Goal: Task Accomplishment & Management: Complete application form

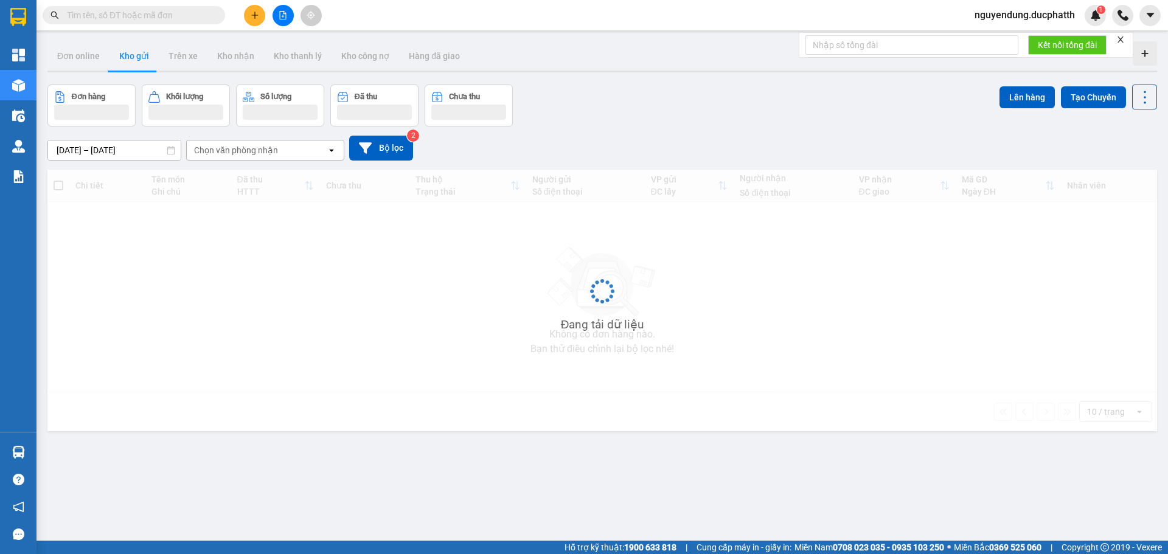
click at [130, 16] on input "text" at bounding box center [139, 15] width 144 height 13
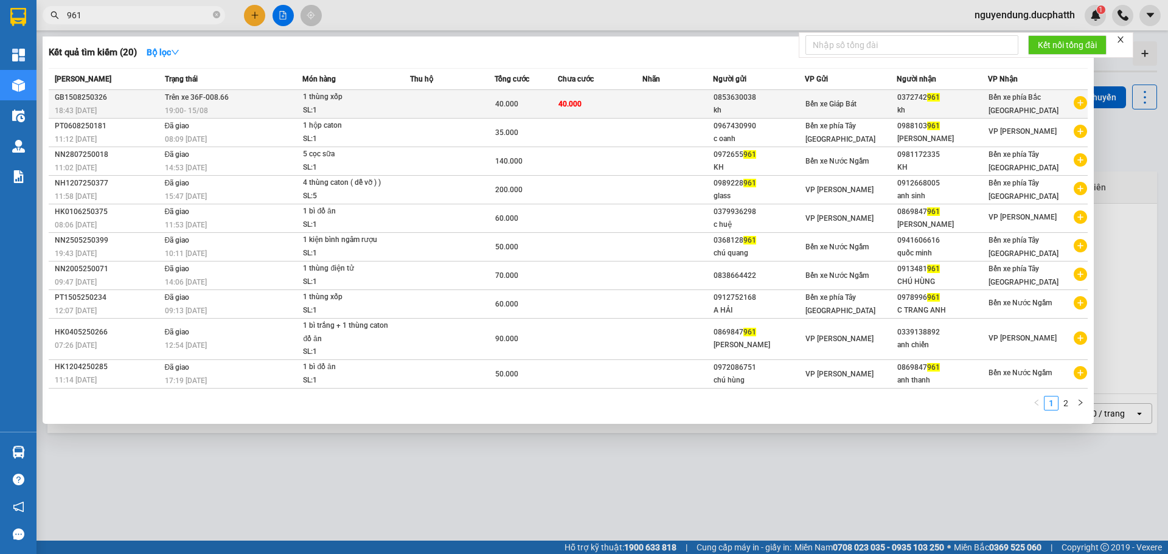
type input "961"
click at [215, 96] on span "Trên xe 36F-008.66" at bounding box center [197, 97] width 64 height 9
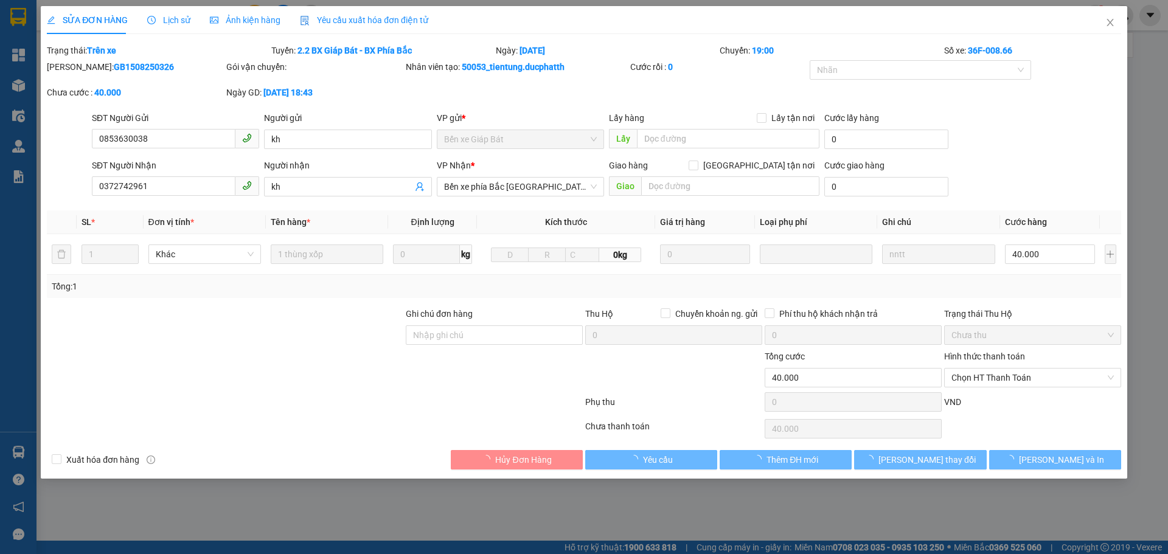
type input "0853630038"
type input "kh"
type input "0372742961"
type input "kh"
type input "40.000"
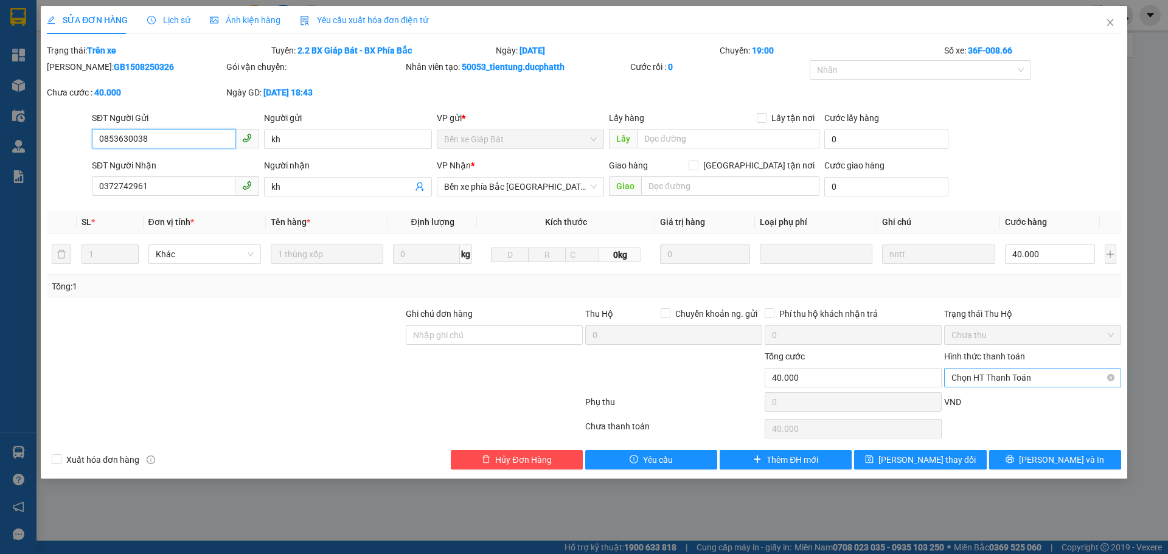
click at [992, 378] on span "Chọn HT Thanh Toán" at bounding box center [1033, 378] width 162 height 18
click at [997, 391] on div "Total Paid Fee 0 Total UnPaid Fee 40.000 Cash Collection Total Fee Trạng thái: …" at bounding box center [584, 257] width 1074 height 426
drag, startPoint x: 997, startPoint y: 370, endPoint x: 994, endPoint y: 398, distance: 28.2
click at [997, 371] on span "Chọn HT Thanh Toán" at bounding box center [1033, 378] width 162 height 18
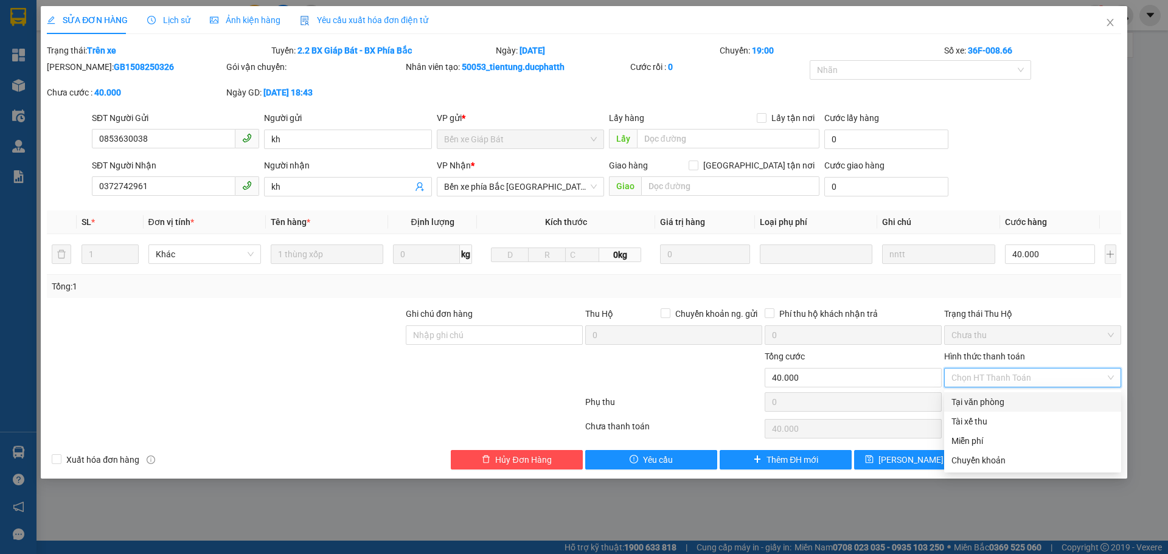
click at [994, 396] on div "Tại văn phòng" at bounding box center [1033, 401] width 162 height 13
type input "0"
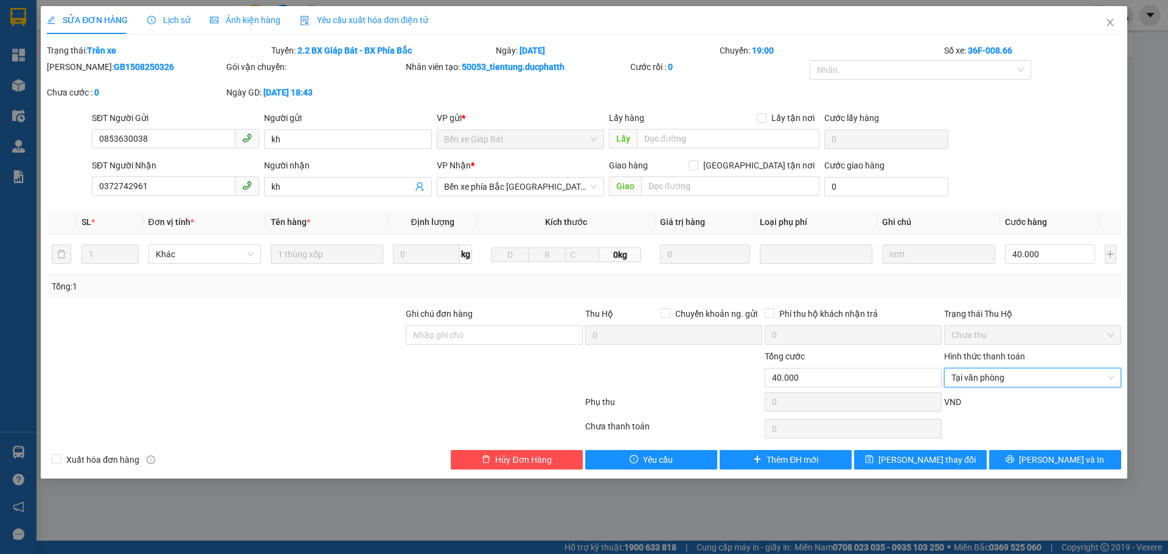
drag, startPoint x: 549, startPoint y: 386, endPoint x: 728, endPoint y: 419, distance: 182.5
click at [553, 386] on div at bounding box center [494, 371] width 179 height 43
click at [927, 472] on div "SỬA ĐƠN HÀNG Lịch sử Ảnh kiện hàng Yêu cầu xuất hóa đơn điện tử Total Paid Fee …" at bounding box center [584, 242] width 1087 height 473
click at [911, 470] on div "SỬA ĐƠN HÀNG Lịch sử Ảnh kiện hàng Yêu cầu xuất hóa đơn điện tử Total Paid Fee …" at bounding box center [584, 242] width 1087 height 473
click at [913, 465] on span "[PERSON_NAME] thay đổi" at bounding box center [927, 459] width 97 height 13
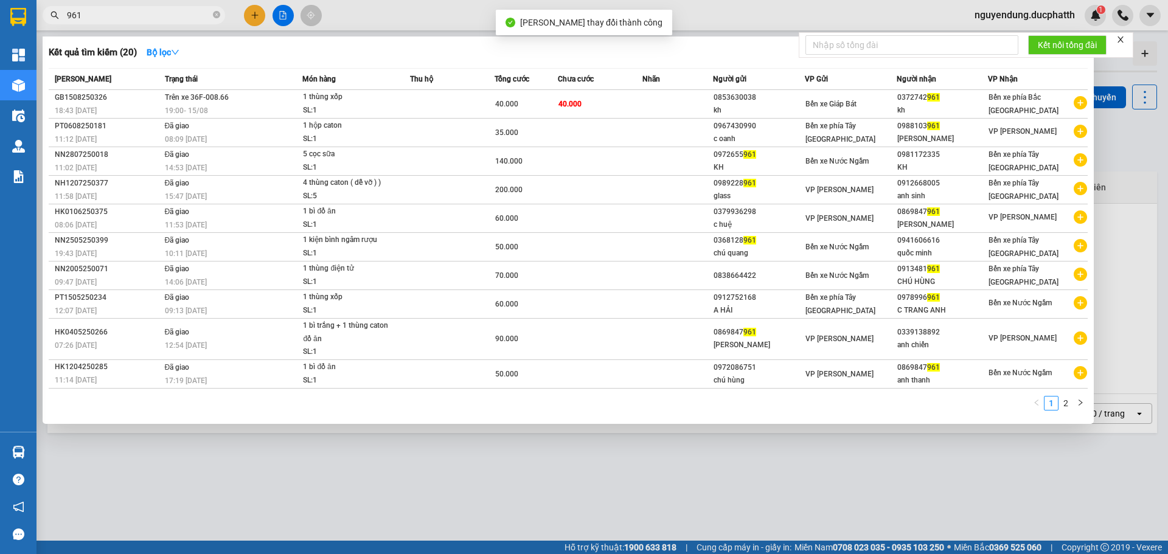
click at [89, 21] on input "961" at bounding box center [139, 15] width 144 height 13
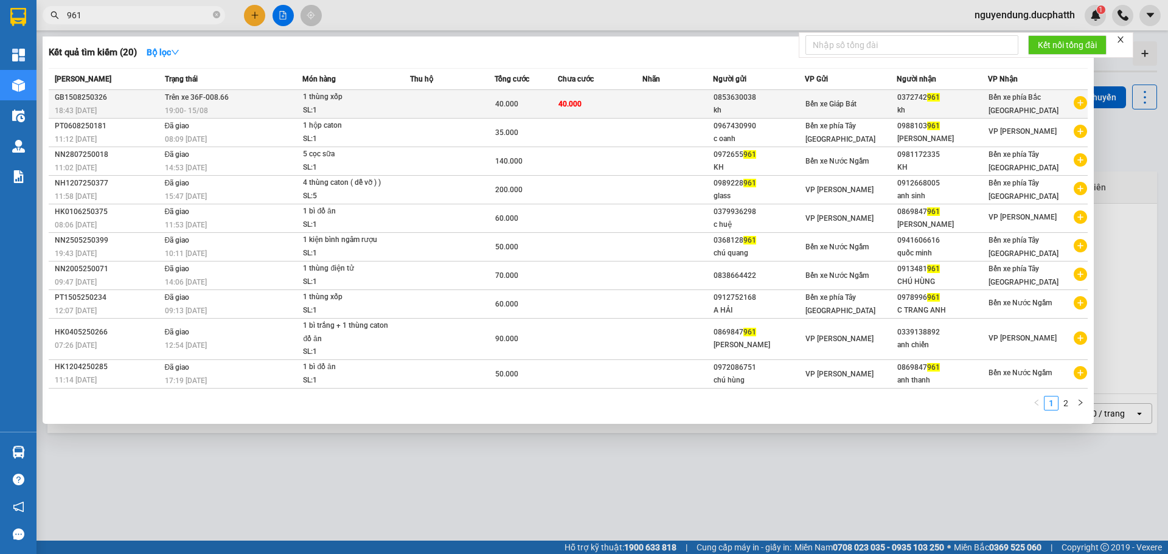
click at [500, 110] on div "40.000" at bounding box center [526, 103] width 62 height 13
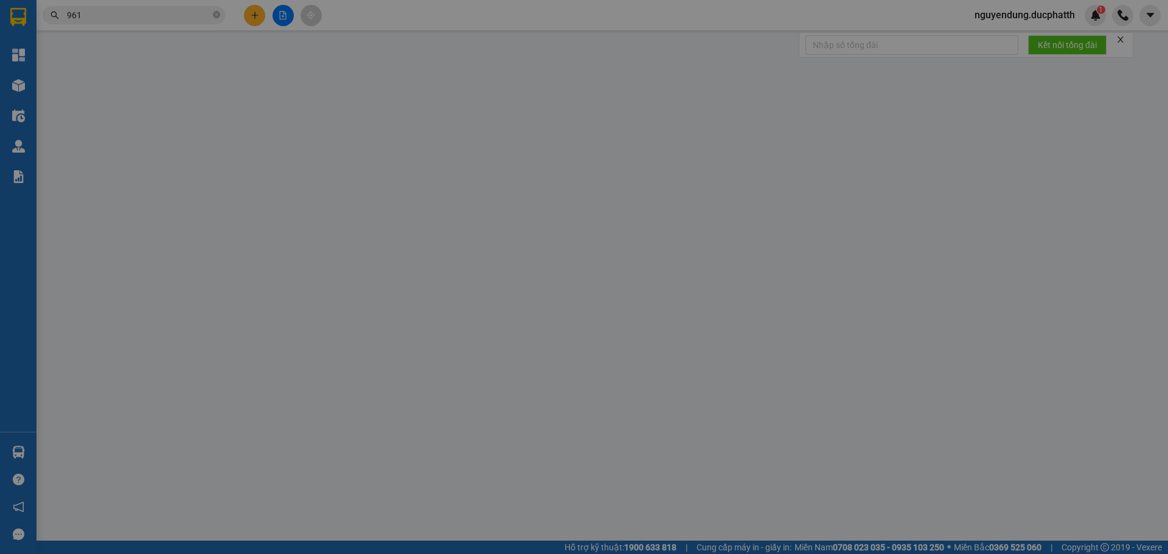
type input "0853630038"
type input "kh"
type input "0372742961"
type input "kh"
type input "40.000"
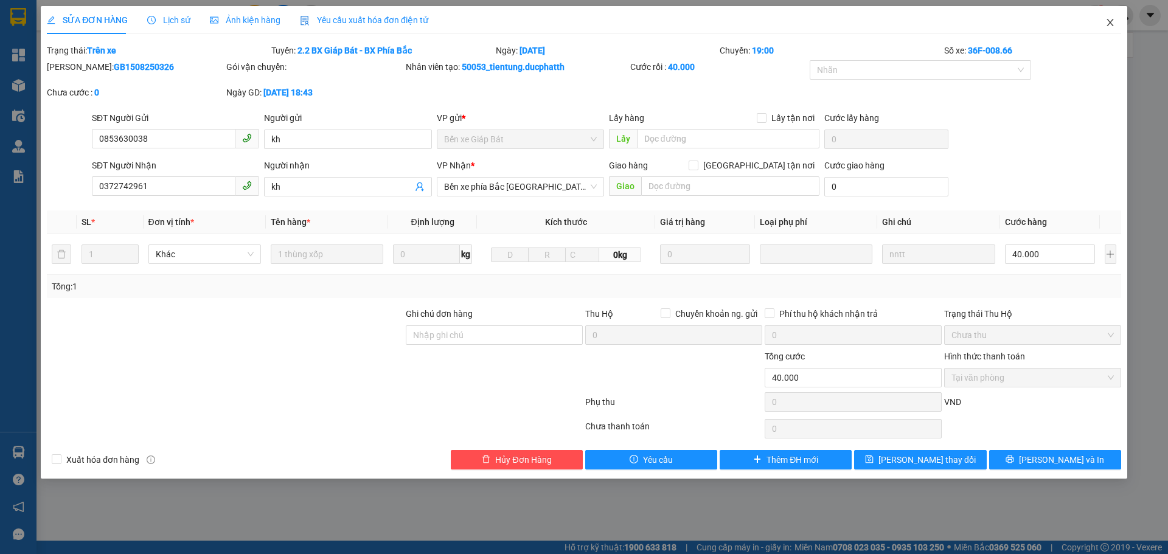
click at [1101, 31] on span "Close" at bounding box center [1110, 23] width 34 height 34
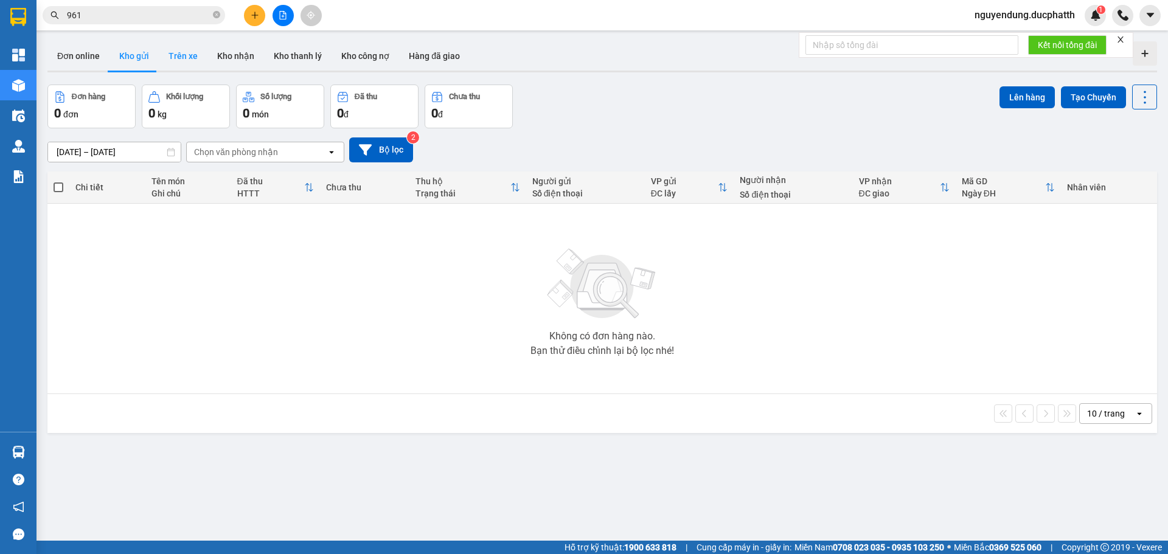
click at [179, 56] on button "Trên xe" at bounding box center [183, 55] width 49 height 29
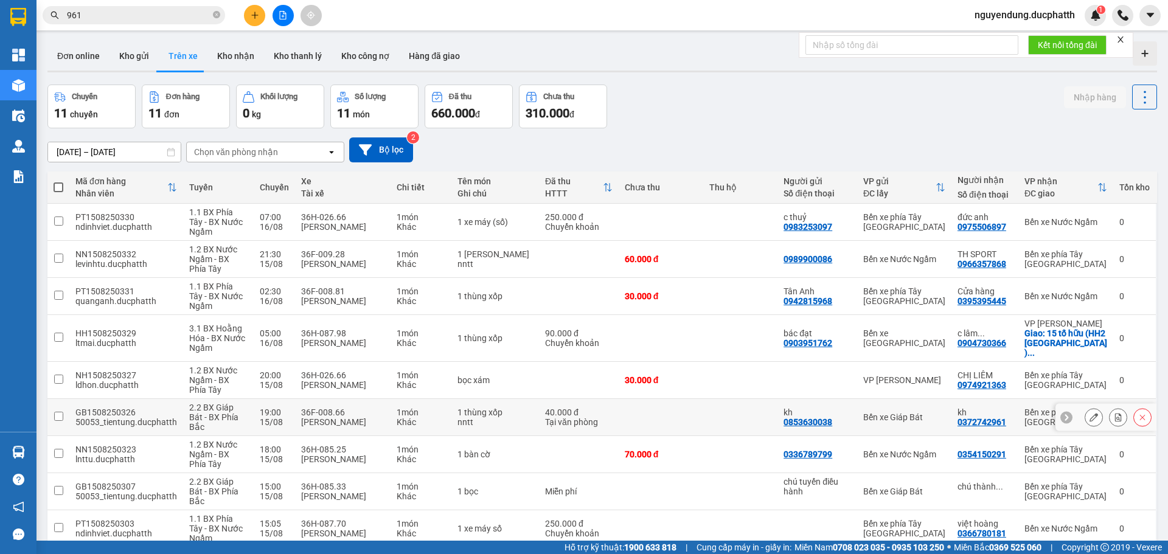
click at [1062, 413] on icon at bounding box center [1066, 417] width 9 height 9
click at [1145, 413] on icon at bounding box center [1149, 417] width 9 height 9
